Goal: Task Accomplishment & Management: Manage account settings

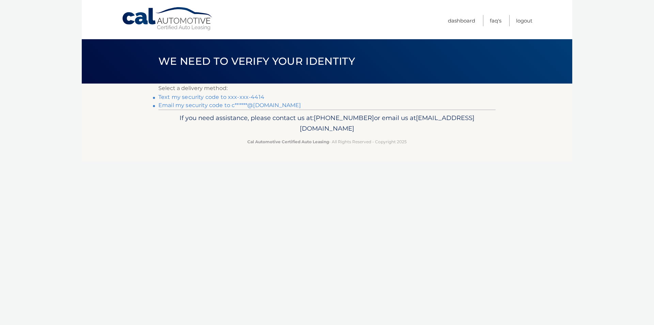
click at [215, 93] on li "Text my security code to xxx-xxx-4414" at bounding box center [326, 97] width 337 height 8
click at [215, 96] on link "Text my security code to xxx-xxx-4414" at bounding box center [211, 97] width 106 height 6
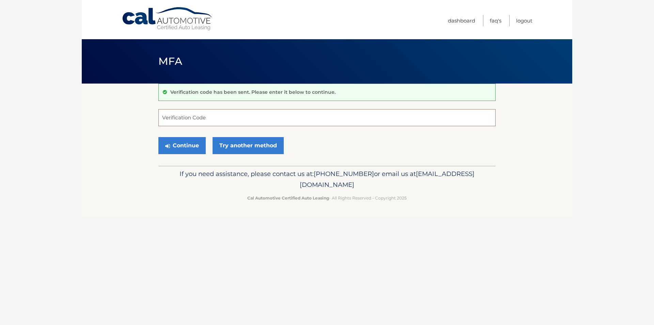
click at [220, 116] on input "Verification Code" at bounding box center [326, 117] width 337 height 17
type input "056613"
click at [158, 137] on button "Continue" at bounding box center [181, 145] width 47 height 17
click at [186, 143] on button "Continue" at bounding box center [181, 145] width 47 height 17
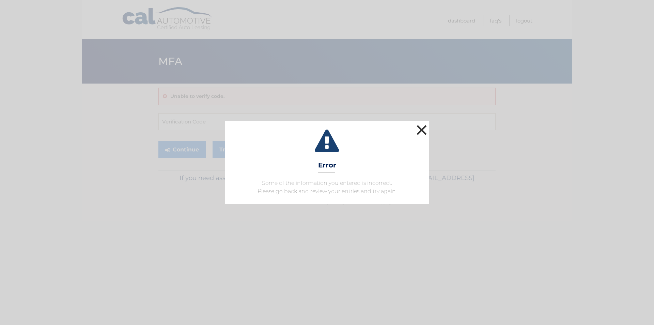
click at [424, 131] on button "×" at bounding box center [422, 130] width 14 height 14
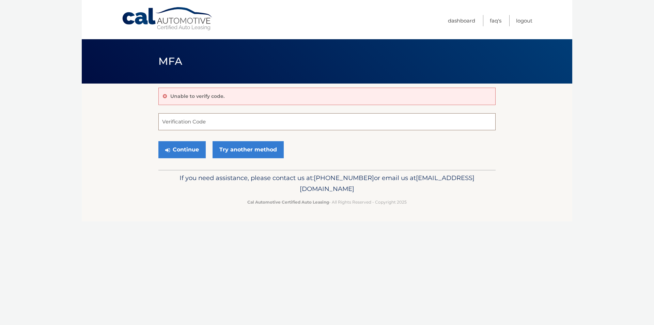
click at [250, 126] on input "Verification Code" at bounding box center [326, 121] width 337 height 17
type input "056613"
click at [189, 143] on button "Continue" at bounding box center [181, 149] width 47 height 17
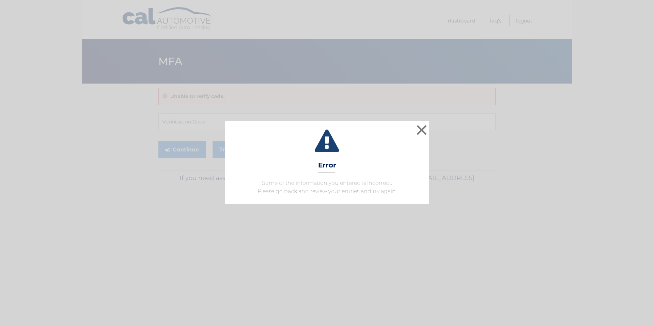
click at [431, 127] on div "× Error Some of the information you entered is incorrect. Please go back and re…" at bounding box center [327, 162] width 649 height 82
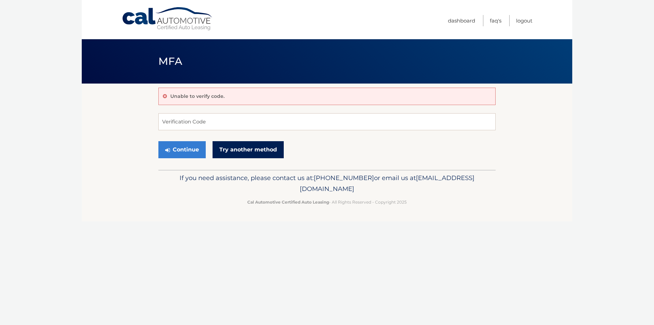
click at [221, 150] on link "Try another method" at bounding box center [248, 149] width 71 height 17
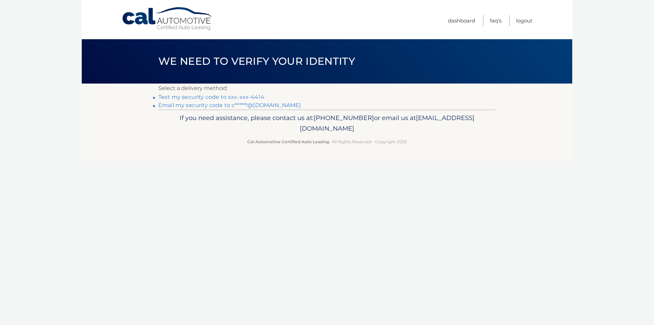
click at [219, 97] on link "Text my security code to xxx-xxx-4414" at bounding box center [211, 97] width 106 height 6
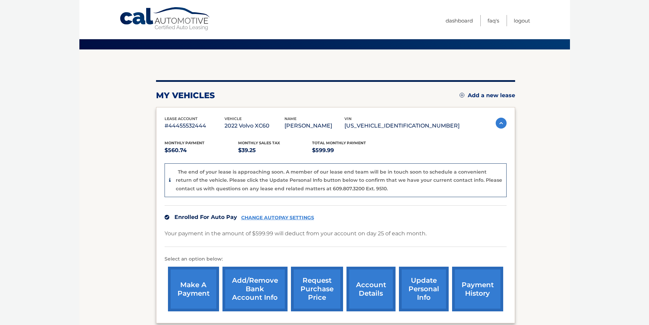
scroll to position [68, 0]
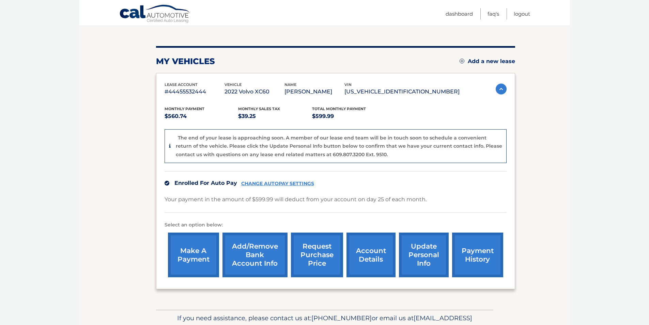
click at [368, 250] on link "account details" at bounding box center [370, 254] width 49 height 45
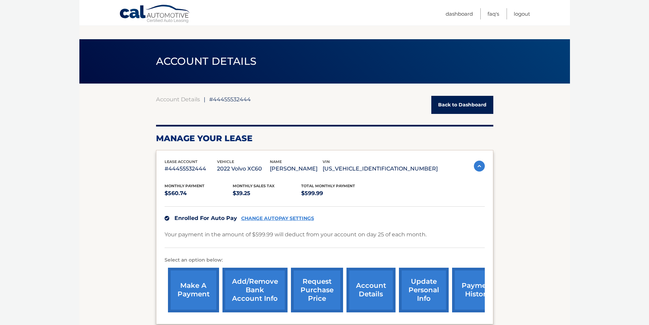
scroll to position [136, 0]
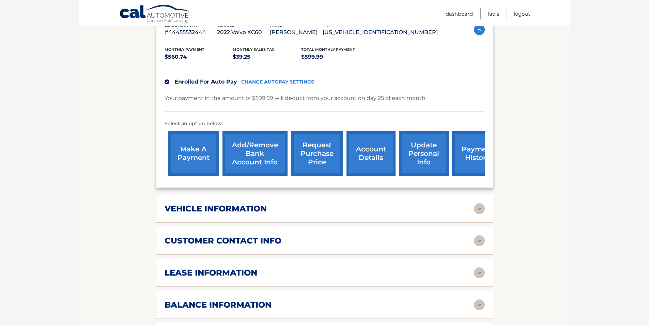
click at [244, 208] on h2 "vehicle information" at bounding box center [216, 208] width 102 height 10
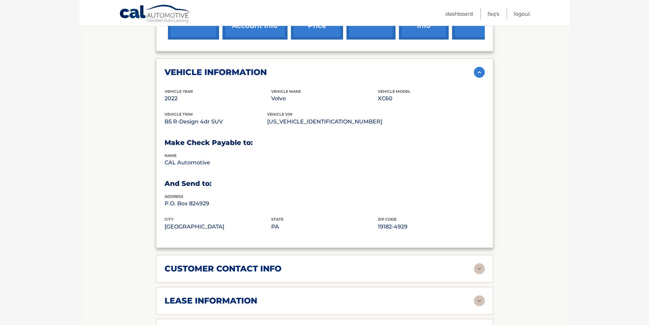
scroll to position [409, 0]
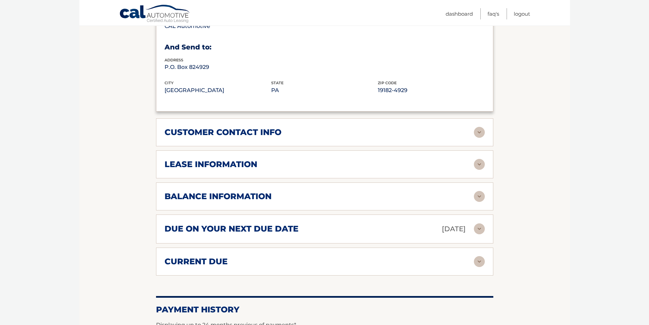
click at [237, 231] on h2 "due on your next due date" at bounding box center [232, 228] width 134 height 10
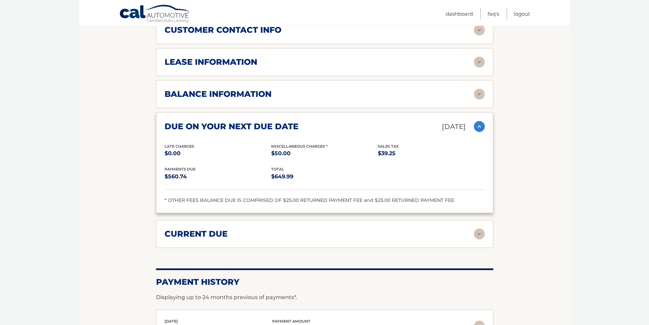
scroll to position [632, 0]
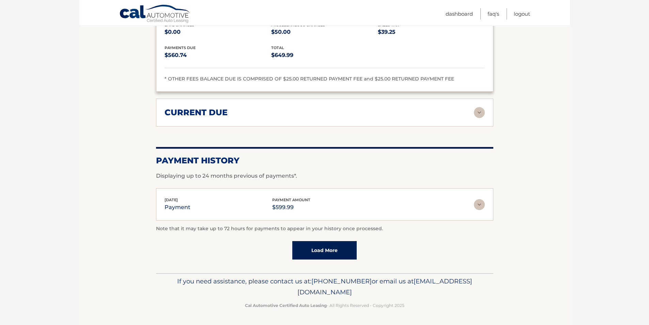
click at [482, 204] on img at bounding box center [479, 204] width 11 height 11
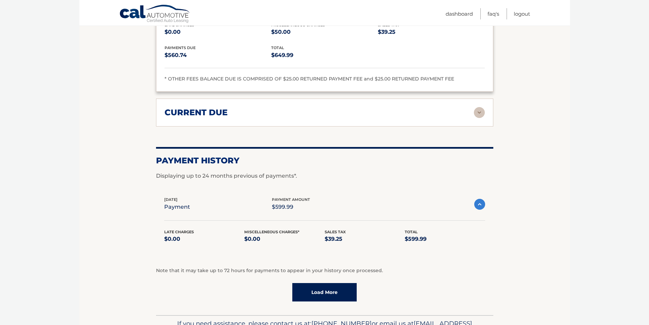
scroll to position [674, 0]
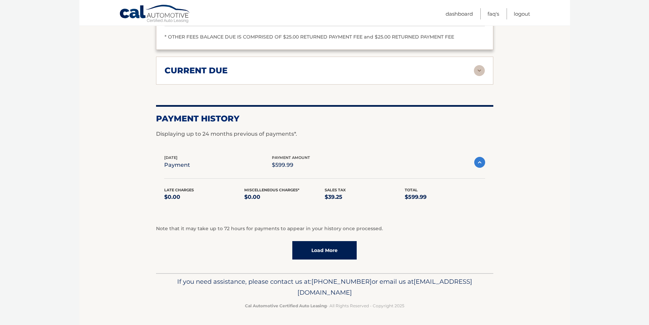
click at [317, 245] on link "Load More" at bounding box center [324, 250] width 64 height 18
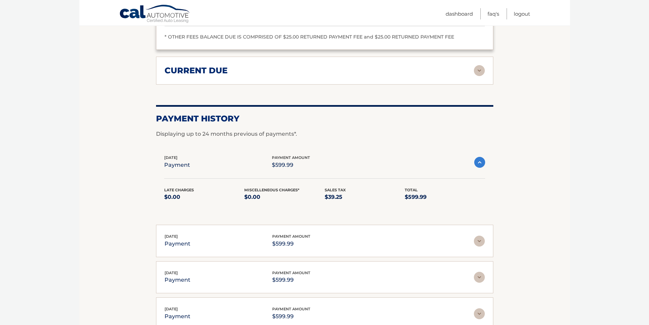
scroll to position [856, 0]
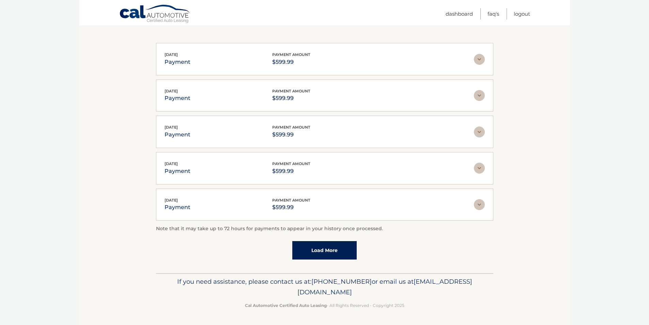
click at [316, 248] on link "Load More" at bounding box center [324, 250] width 64 height 18
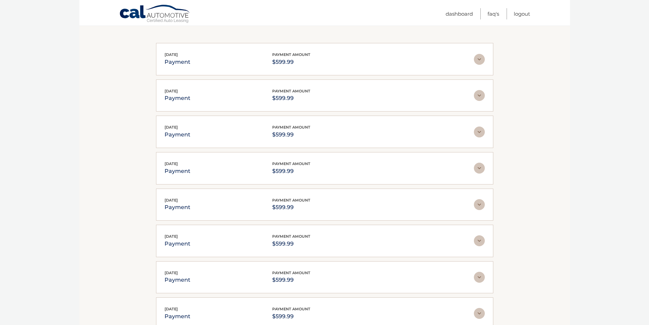
scroll to position [1037, 0]
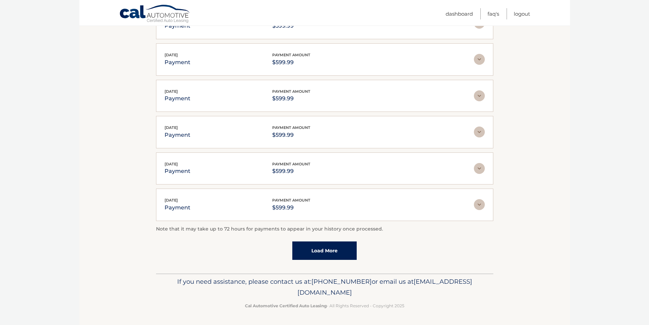
click at [317, 248] on link "Load More" at bounding box center [324, 250] width 64 height 18
click at [320, 248] on link "Load More" at bounding box center [324, 250] width 64 height 18
click at [319, 250] on link "Load More" at bounding box center [324, 250] width 64 height 18
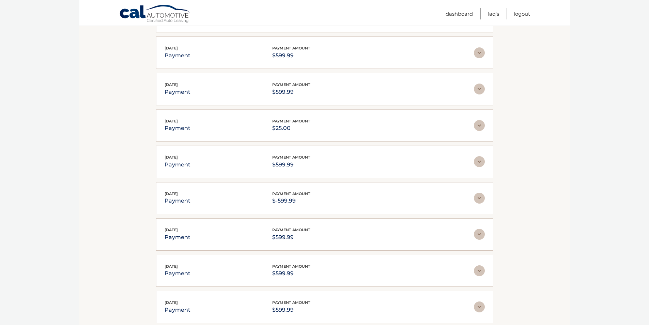
scroll to position [1581, 0]
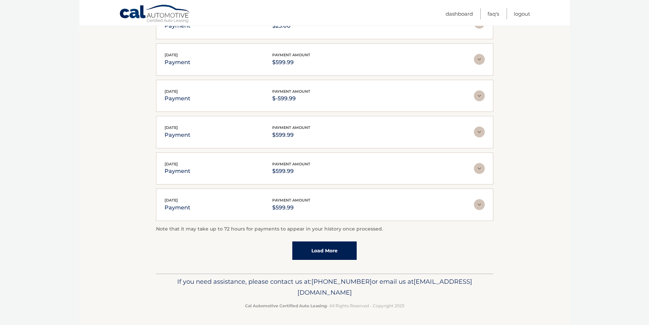
click at [319, 249] on link "Load More" at bounding box center [324, 250] width 64 height 18
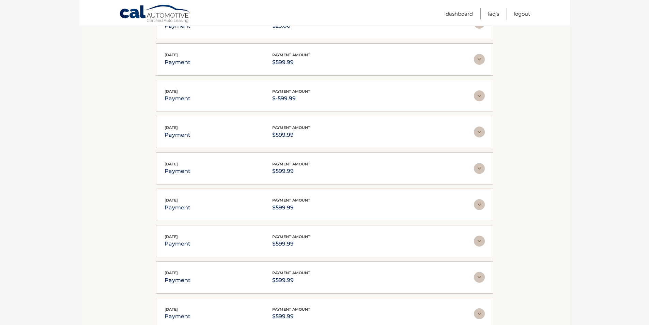
scroll to position [1672, 0]
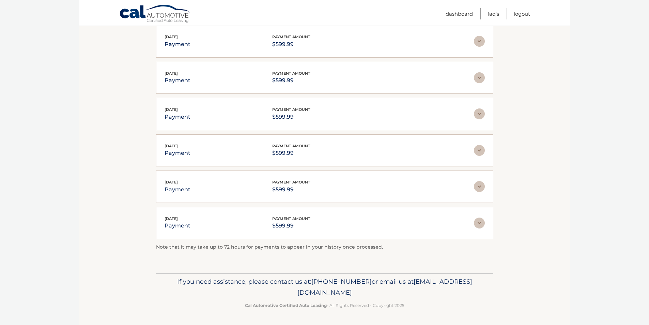
click at [475, 224] on img at bounding box center [479, 222] width 11 height 11
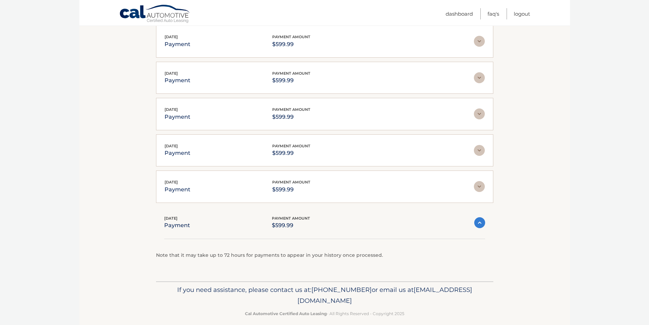
click at [475, 224] on img at bounding box center [479, 222] width 11 height 11
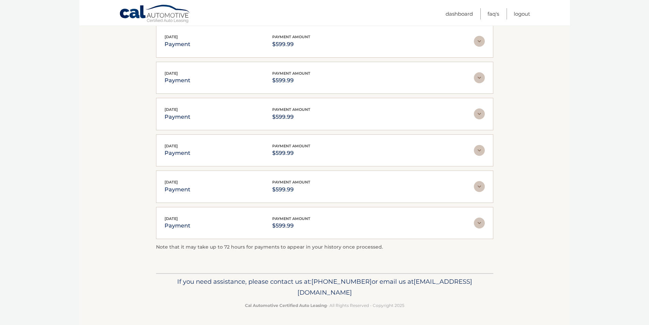
click at [475, 224] on img at bounding box center [479, 222] width 11 height 11
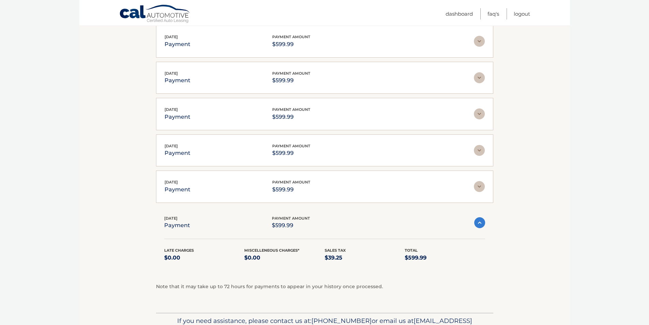
click at [475, 224] on img at bounding box center [479, 222] width 11 height 11
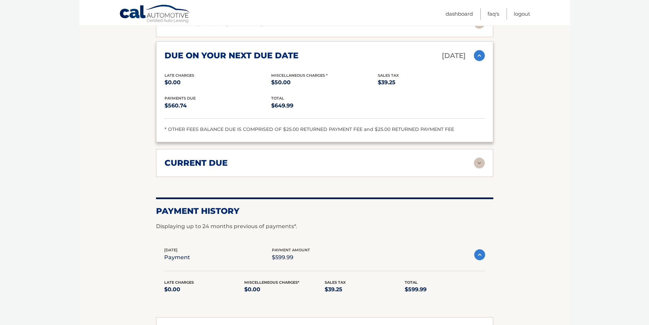
scroll to position [548, 0]
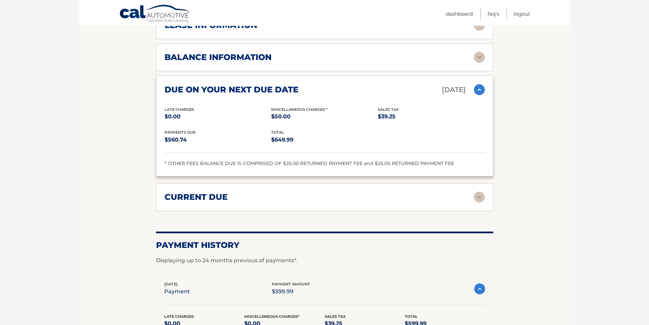
click at [481, 198] on img at bounding box center [479, 196] width 11 height 11
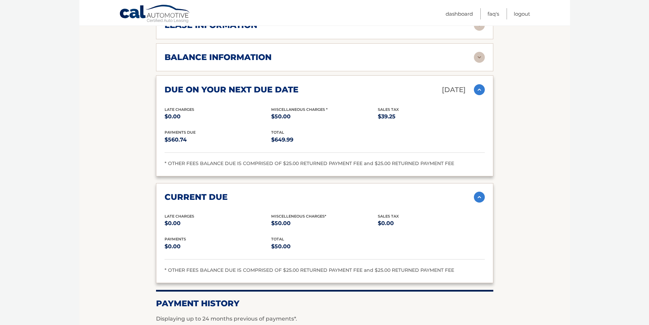
drag, startPoint x: 221, startPoint y: 270, endPoint x: 462, endPoint y: 268, distance: 240.2
click at [446, 267] on div "* OTHER FEES BALANCE DUE IS COMPRISED OF $25.00 RETURNED PAYMENT FEE and $25.00…" at bounding box center [325, 270] width 320 height 8
drag, startPoint x: 280, startPoint y: 269, endPoint x: 469, endPoint y: 268, distance: 189.1
click at [465, 267] on div "* OTHER FEES BALANCE DUE IS COMPRISED OF $25.00 RETURNED PAYMENT FEE and $25.00…" at bounding box center [325, 270] width 320 height 8
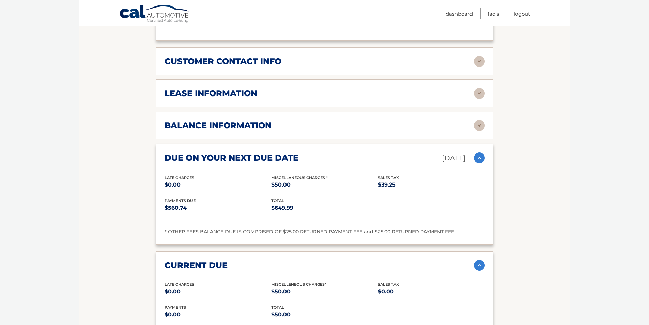
click at [322, 129] on div "balance information" at bounding box center [319, 125] width 309 height 10
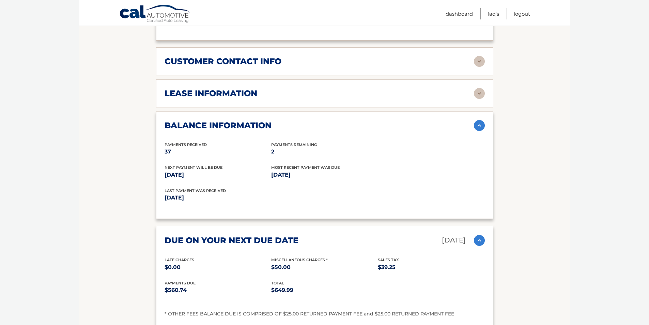
click at [260, 59] on h2 "customer contact info" at bounding box center [223, 61] width 117 height 10
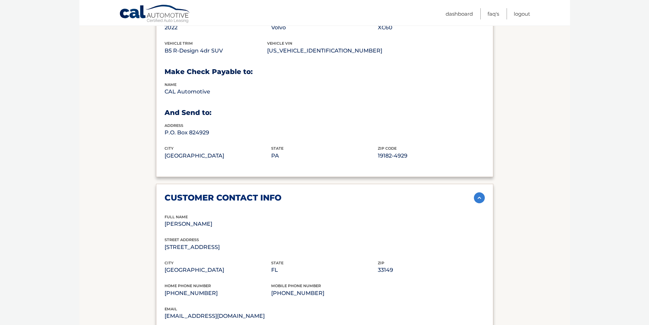
scroll to position [377, 0]
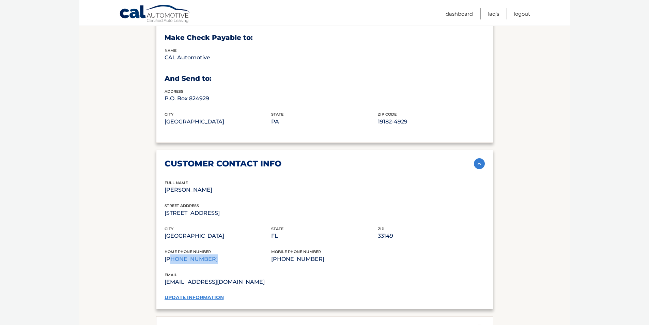
drag, startPoint x: 170, startPoint y: 256, endPoint x: 214, endPoint y: 266, distance: 45.0
click at [214, 266] on div "home phone number (786) 393-4474 mobile phone number (786) 393-4414" at bounding box center [325, 259] width 320 height 23
click at [207, 299] on link "update information" at bounding box center [194, 297] width 59 height 6
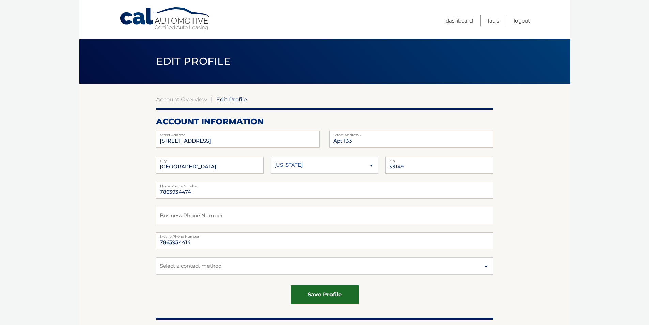
click at [318, 299] on button "save profile" at bounding box center [325, 294] width 68 height 19
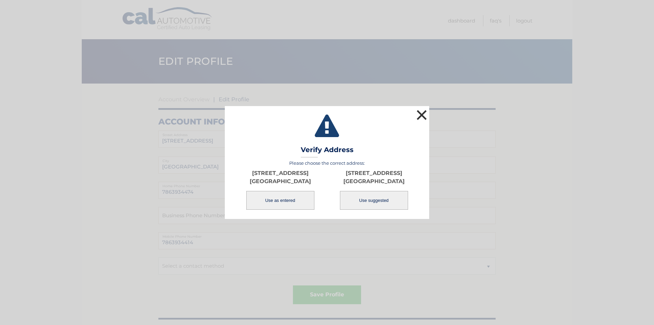
click at [422, 111] on button "×" at bounding box center [422, 115] width 14 height 14
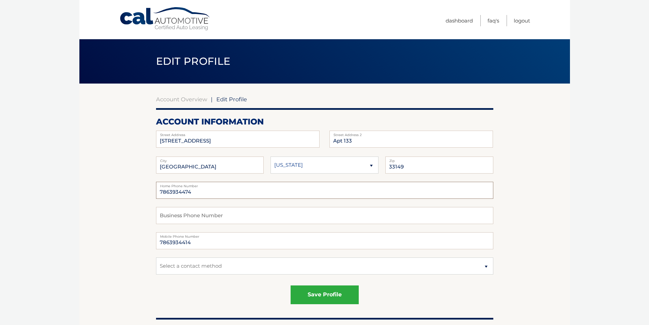
click at [186, 194] on input "7863934474" at bounding box center [324, 190] width 337 height 17
type input "7863934414"
click at [325, 297] on button "save profile" at bounding box center [325, 294] width 68 height 19
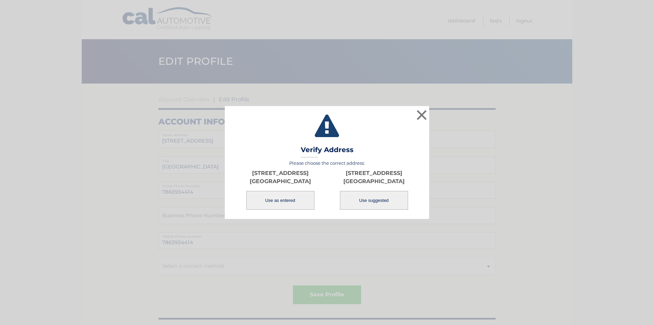
click at [366, 200] on button "Use suggested" at bounding box center [374, 200] width 68 height 19
type input "[STREET_ADDRESS]"
type input "[GEOGRAPHIC_DATA]"
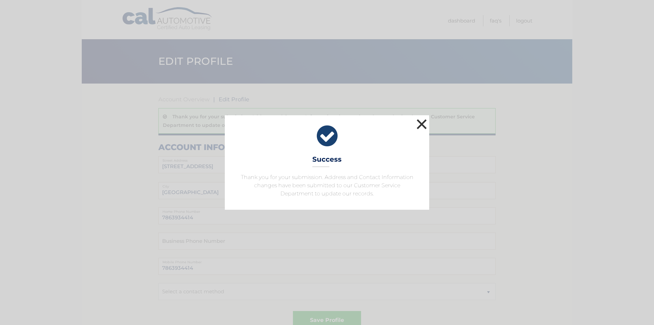
click at [419, 120] on button "×" at bounding box center [422, 124] width 14 height 14
click at [420, 120] on button "×" at bounding box center [422, 124] width 14 height 14
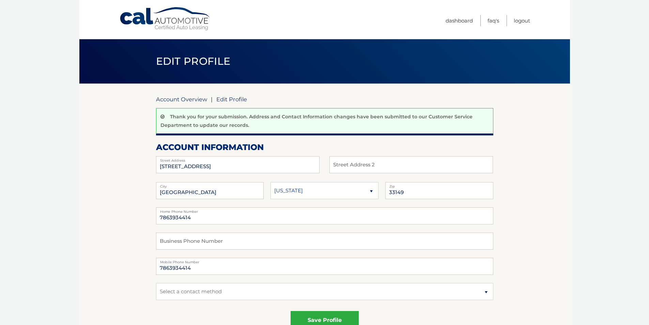
click at [176, 99] on link "Account Overview" at bounding box center [181, 99] width 51 height 7
